Goal: Information Seeking & Learning: Check status

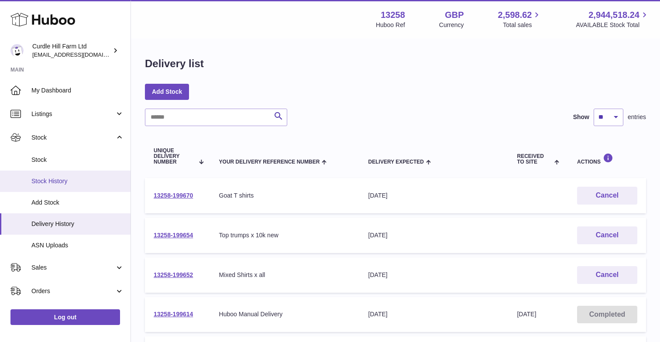
scroll to position [16, 0]
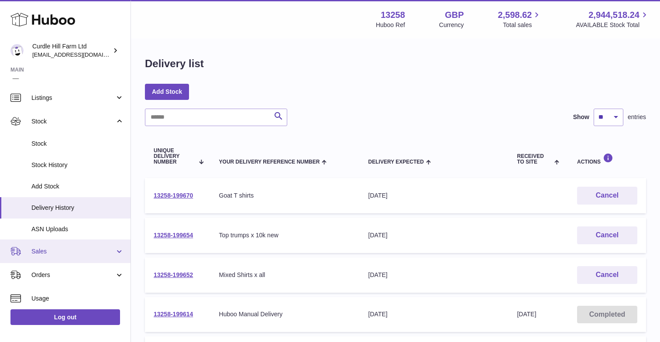
click at [45, 251] on span "Sales" at bounding box center [72, 251] width 83 height 8
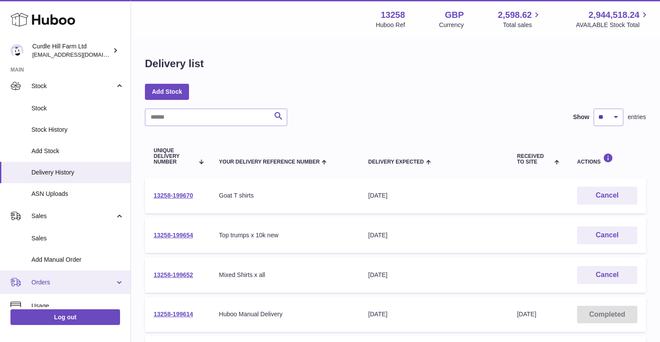
scroll to position [55, 0]
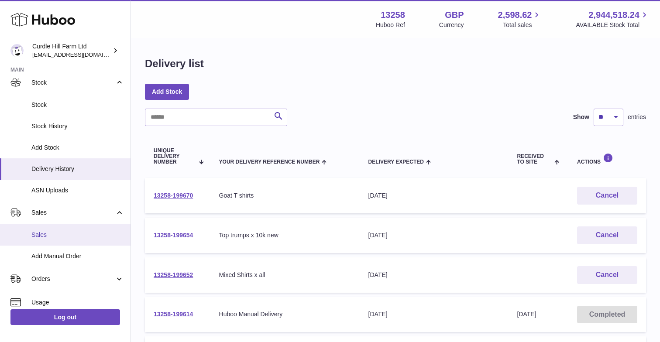
click at [53, 235] on span "Sales" at bounding box center [77, 235] width 92 height 8
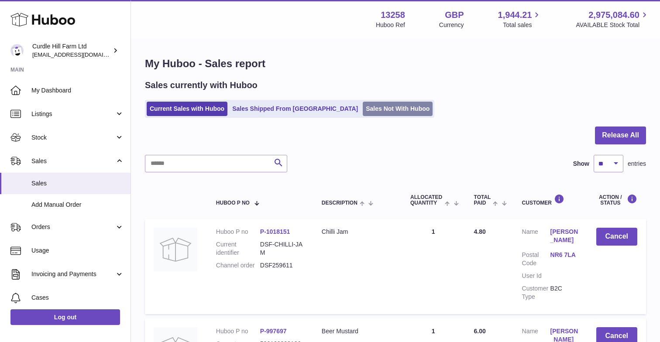
click at [363, 111] on link "Sales Not With Huboo" at bounding box center [398, 109] width 70 height 14
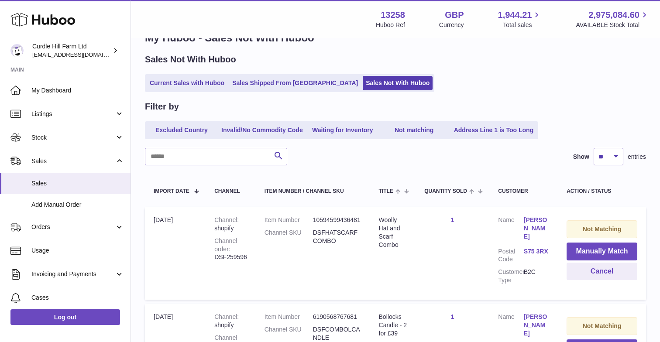
scroll to position [28, 0]
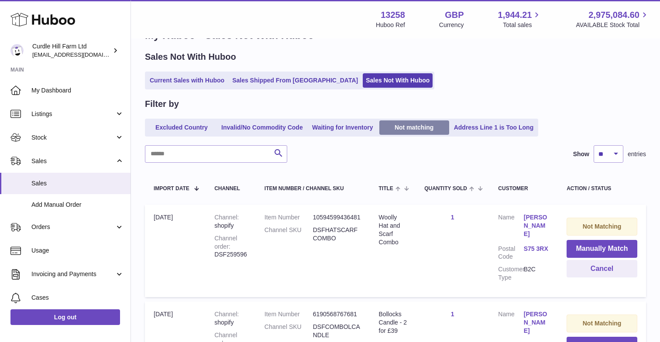
click at [405, 128] on link "Not matching" at bounding box center [414, 127] width 70 height 14
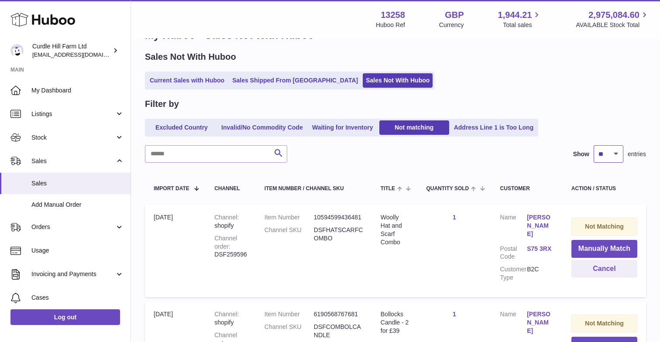
select select "**"
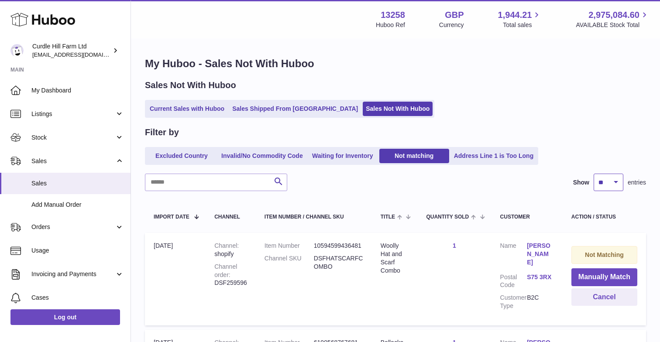
drag, startPoint x: 610, startPoint y: 155, endPoint x: 325, endPoint y: 3, distance: 323.0
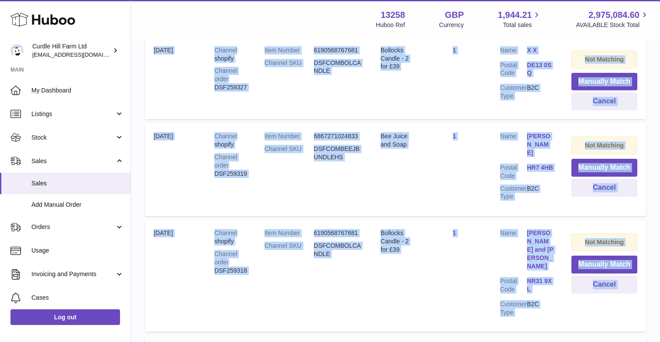
scroll to position [2453, 0]
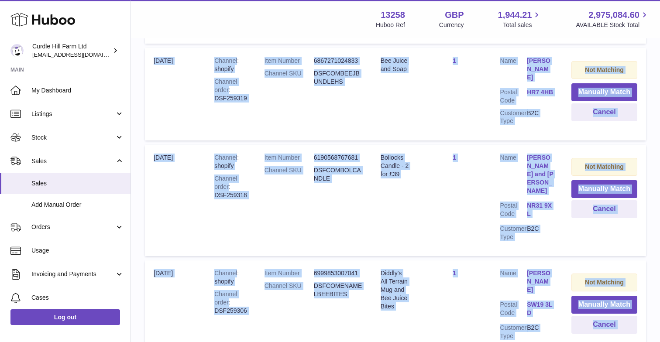
drag, startPoint x: 150, startPoint y: 114, endPoint x: 632, endPoint y: 263, distance: 503.9
copy tbody "21st Aug Channel shopify Channel order DSF259596 Item Number 10594599436481 Cha…"
